Goal: Communication & Community: Answer question/provide support

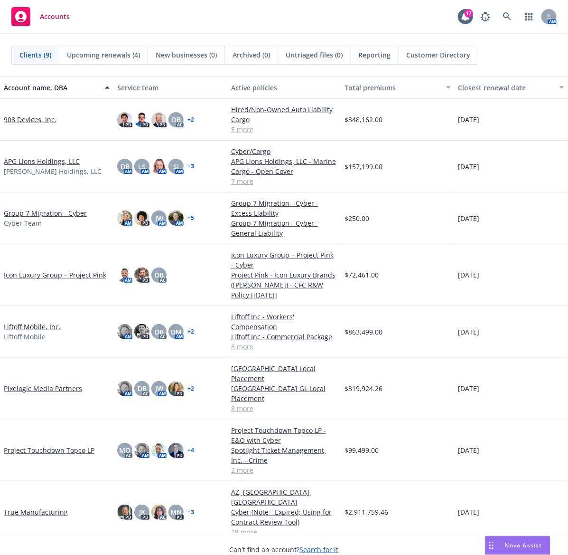
click at [497, 540] on div "Drag to move" at bounding box center [492, 545] width 12 height 18
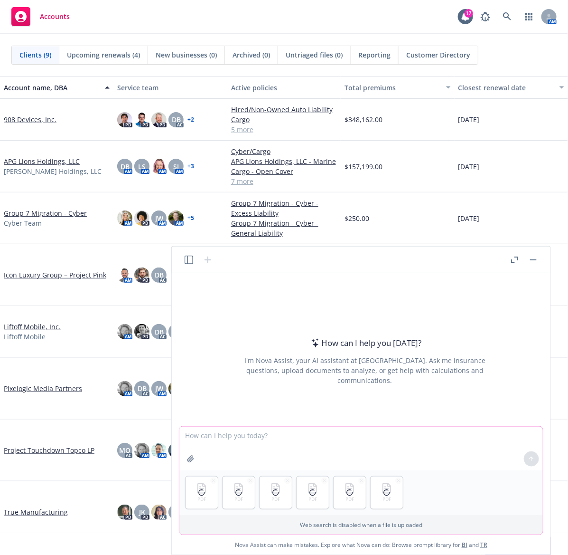
click at [238, 440] on textarea at bounding box center [362, 448] width 364 height 44
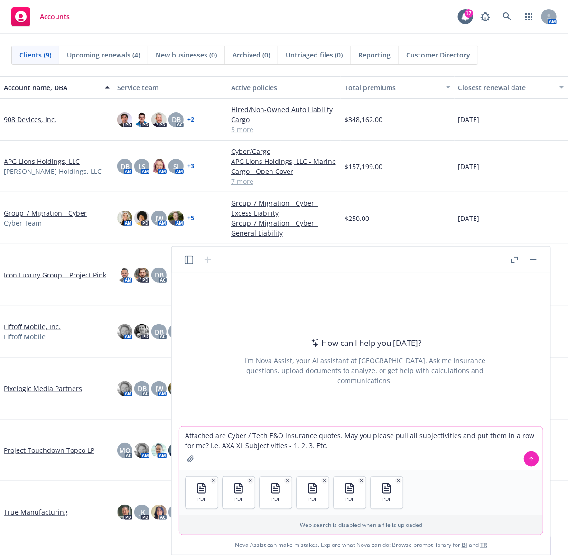
type textarea "Attached are Cyber / Tech E&O insurance quotes. May you please pull all subject…"
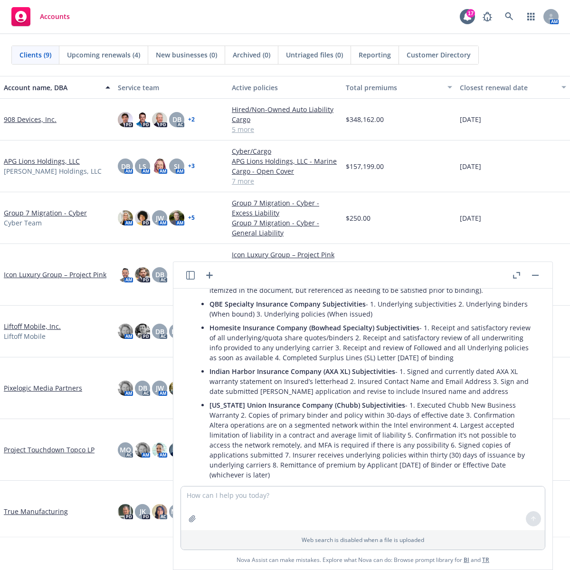
scroll to position [98, 0]
